Goal: Obtain resource: Download file/media

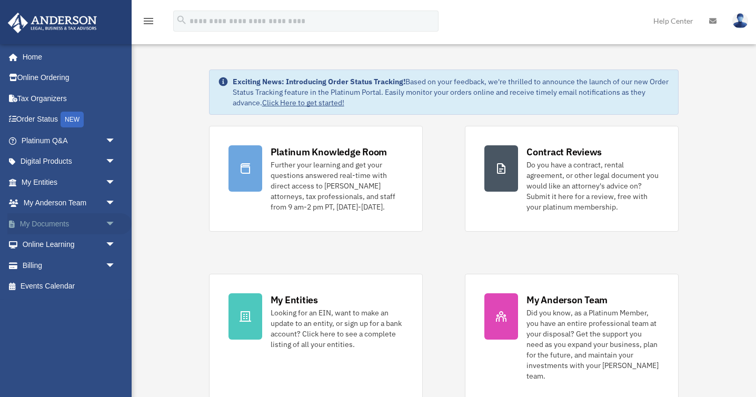
click at [48, 223] on link "My Documents arrow_drop_down" at bounding box center [69, 223] width 124 height 21
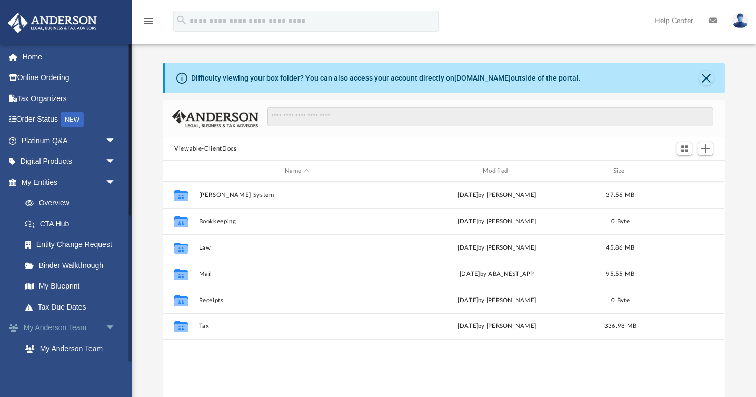
scroll to position [239, 562]
click at [71, 331] on link "My [PERSON_NAME] Team arrow_drop_down" at bounding box center [69, 328] width 124 height 21
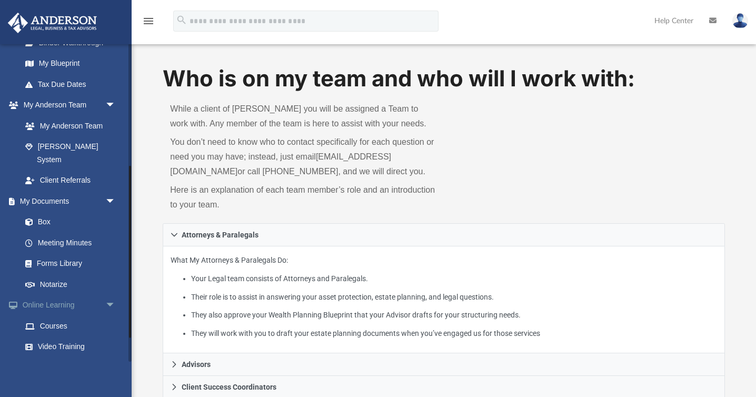
scroll to position [227, 0]
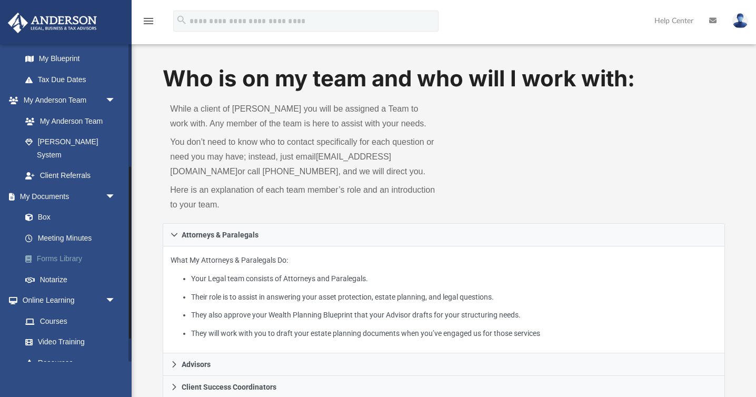
click at [56, 249] on link "Forms Library" at bounding box center [73, 259] width 117 height 21
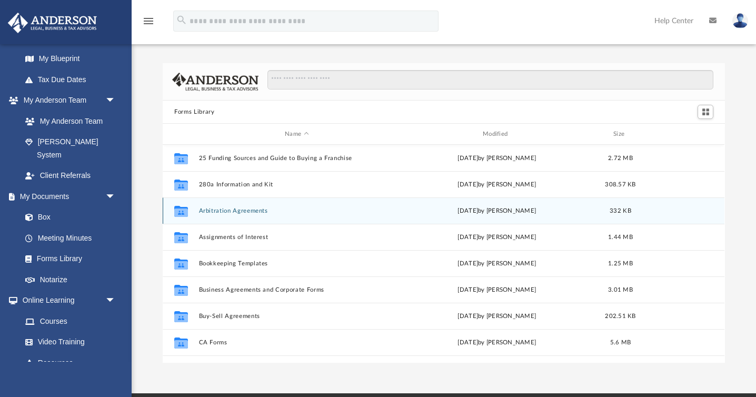
scroll to position [239, 562]
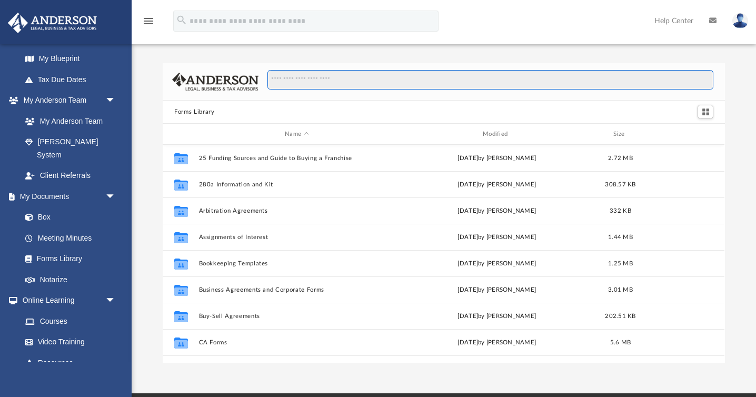
click at [334, 78] on input "Search files and folders" at bounding box center [490, 80] width 446 height 20
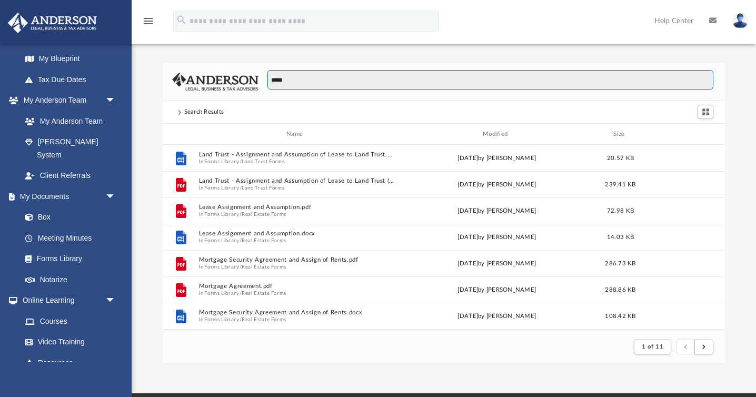
type input "*****"
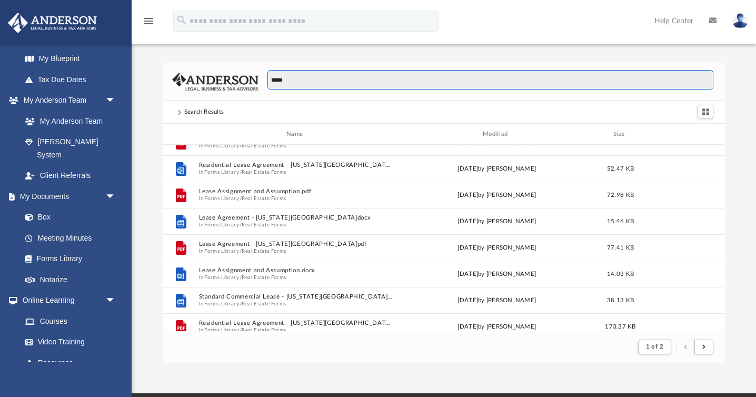
scroll to position [517, 0]
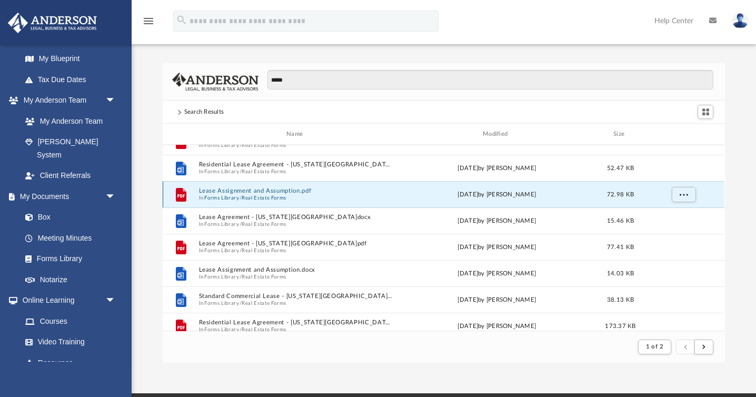
click at [287, 192] on button "Lease Assignment and Assumption.pdf" at bounding box center [297, 190] width 196 height 7
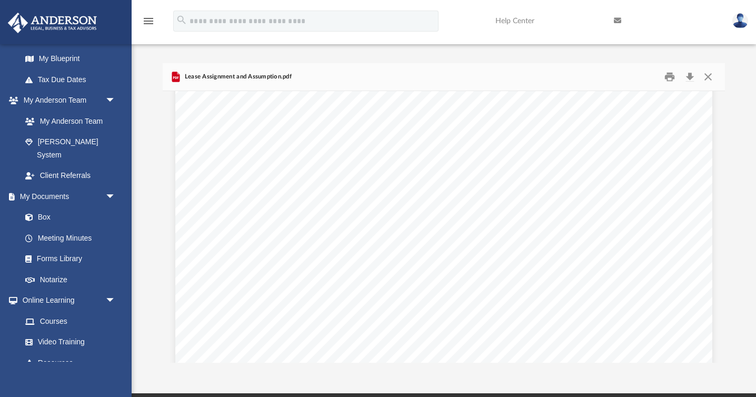
scroll to position [128, 0]
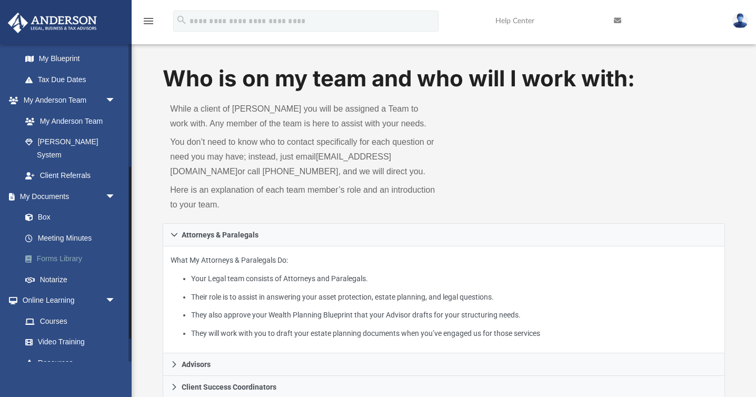
click at [63, 249] on link "Forms Library" at bounding box center [73, 259] width 117 height 21
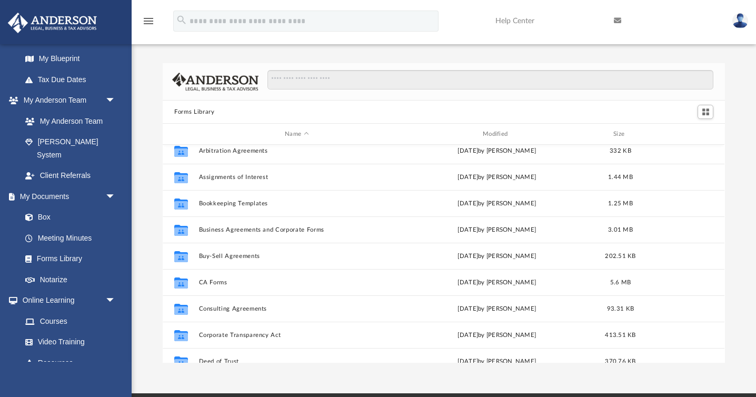
scroll to position [62, 0]
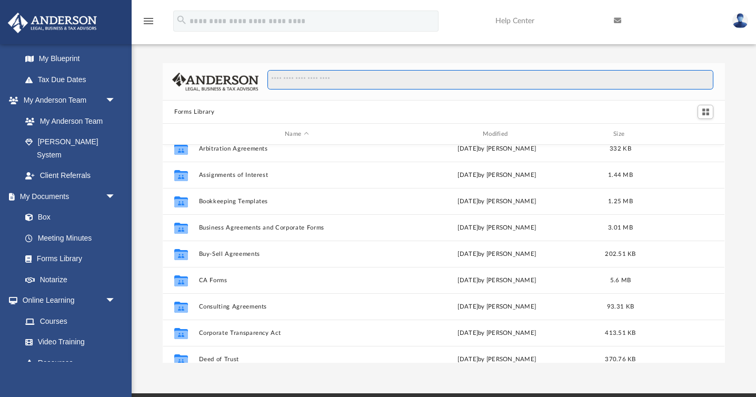
click at [299, 83] on input "Search files and folders" at bounding box center [490, 80] width 446 height 20
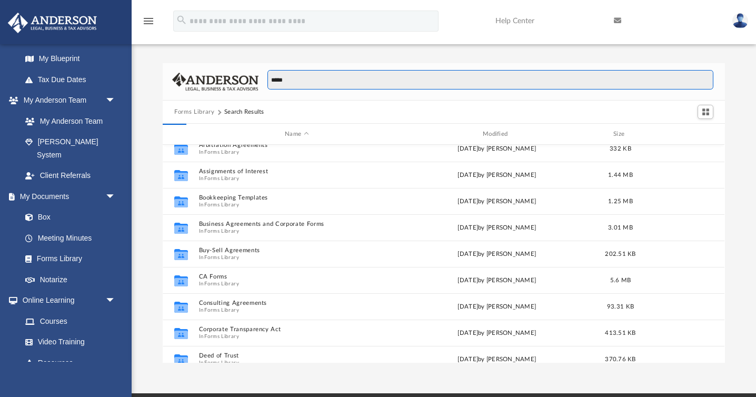
type input "*****"
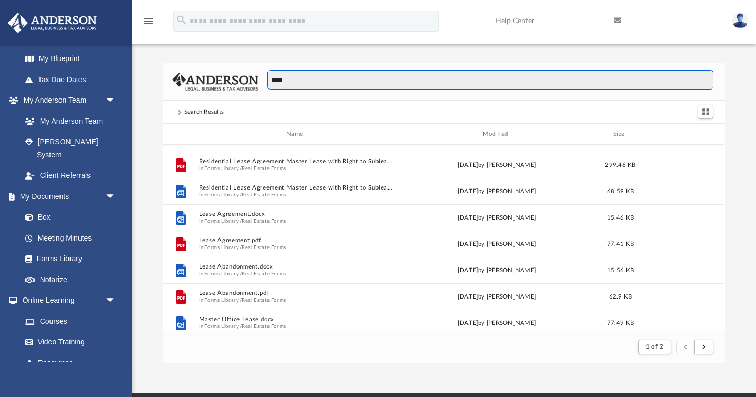
scroll to position [0, 0]
